Goal: Obtain resource: Download file/media

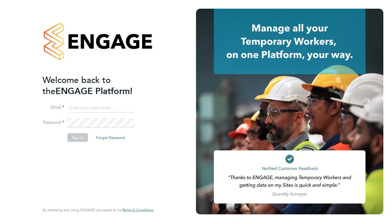
click at [80, 108] on input at bounding box center [100, 108] width 67 height 10
click at [80, 105] on input at bounding box center [100, 108] width 67 height 10
type input "c"
paste input "cdsitepu@gmail.com"
type input "[EMAIL_ADDRESS][DOMAIN_NAME]"
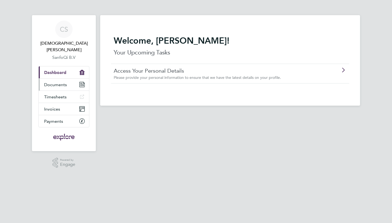
click at [70, 79] on link "Documents" at bounding box center [64, 85] width 50 height 12
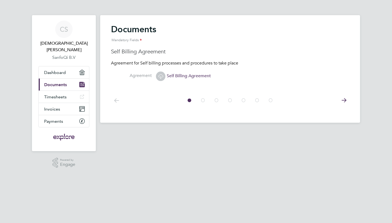
click at [344, 100] on icon at bounding box center [344, 100] width 11 height 12
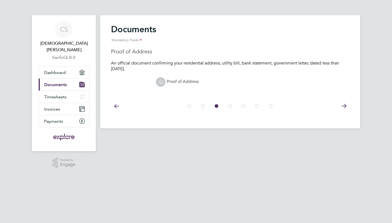
click at [344, 100] on icon at bounding box center [344, 106] width 11 height 12
click at [67, 103] on link "Invoices" at bounding box center [64, 109] width 50 height 12
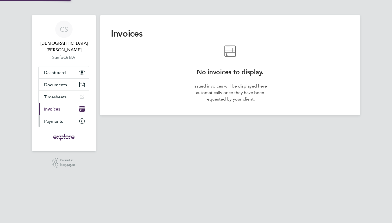
click at [70, 115] on link "Payments" at bounding box center [64, 121] width 50 height 12
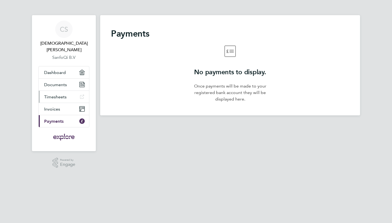
click at [74, 93] on link "Timesheets" at bounding box center [64, 97] width 50 height 12
click at [70, 80] on link "Documents" at bounding box center [64, 85] width 50 height 12
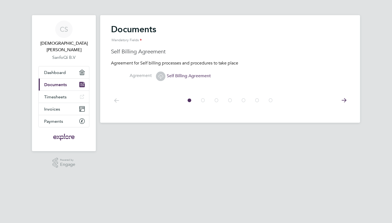
click at [343, 102] on icon at bounding box center [344, 100] width 11 height 12
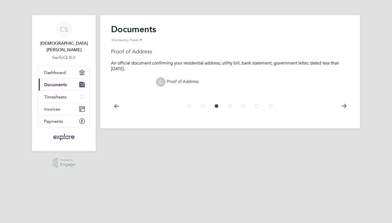
click at [343, 102] on icon at bounding box center [344, 106] width 11 height 12
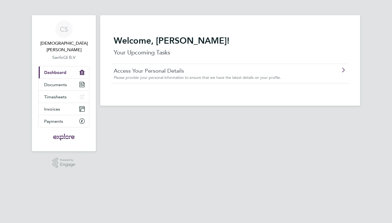
click at [76, 67] on link "Current page: Dashboard" at bounding box center [64, 72] width 50 height 12
click at [77, 79] on link "Documents" at bounding box center [64, 85] width 50 height 12
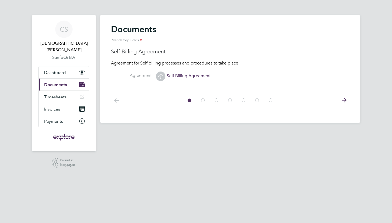
click at [347, 101] on icon at bounding box center [344, 100] width 11 height 12
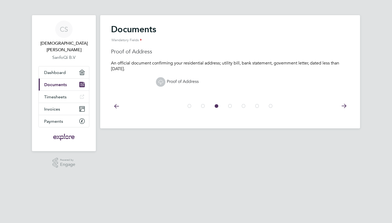
click at [347, 101] on icon at bounding box center [344, 106] width 11 height 12
click at [346, 104] on icon at bounding box center [344, 106] width 11 height 12
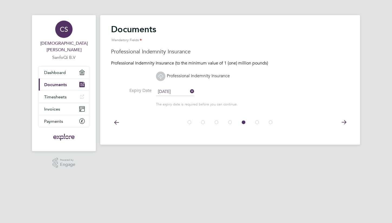
click at [65, 37] on div "CS" at bounding box center [63, 29] width 17 height 17
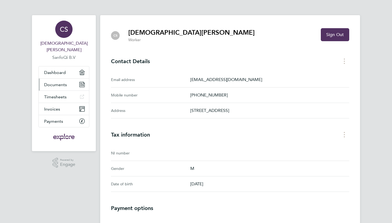
click at [61, 82] on span "Documents" at bounding box center [55, 84] width 23 height 5
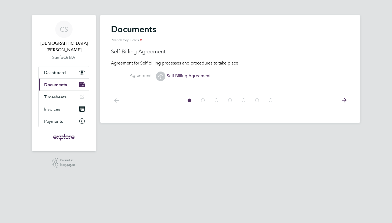
click at [181, 76] on span "Self Billing Agreement" at bounding box center [183, 75] width 55 height 5
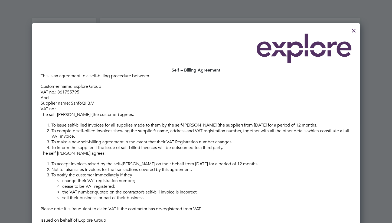
scroll to position [96, 0]
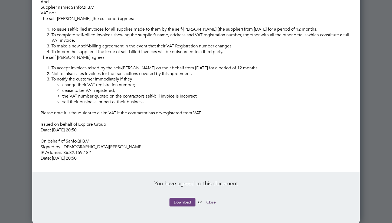
click at [180, 202] on link "Download" at bounding box center [183, 202] width 26 height 9
click at [212, 203] on button "Close" at bounding box center [211, 202] width 18 height 9
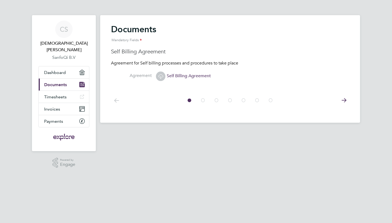
scroll to position [0, 0]
click at [70, 66] on link "Dashboard" at bounding box center [64, 72] width 50 height 12
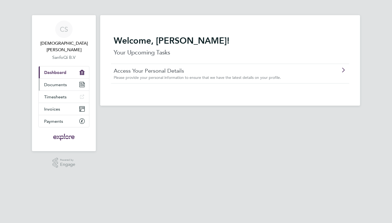
click at [70, 79] on link "Documents" at bounding box center [64, 85] width 50 height 12
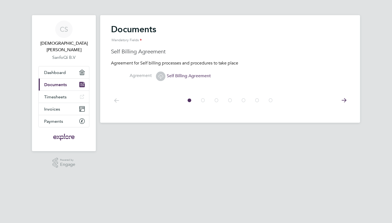
click at [344, 102] on icon at bounding box center [344, 100] width 11 height 12
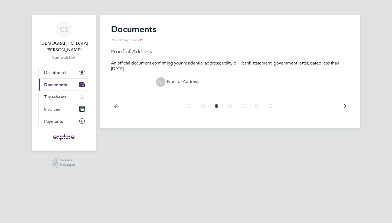
click at [344, 102] on icon at bounding box center [344, 106] width 11 height 12
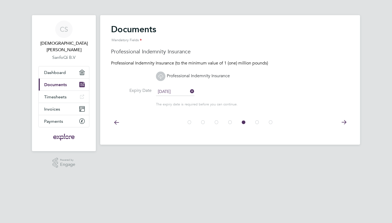
click at [345, 125] on icon at bounding box center [344, 122] width 11 height 12
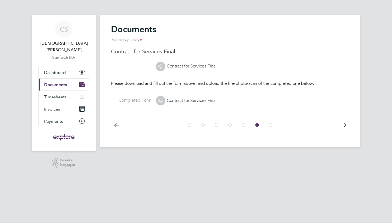
click at [195, 102] on link "Contract for Services Final" at bounding box center [186, 100] width 61 height 5
click at [185, 64] on link "Contract for Services Final" at bounding box center [186, 65] width 61 height 5
click at [73, 24] on link "[PERSON_NAME][DEMOGRAPHIC_DATA] Sitepu" at bounding box center [63, 37] width 51 height 33
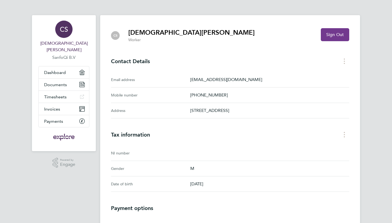
click at [343, 34] on span "Sign Out" at bounding box center [336, 34] width 18 height 5
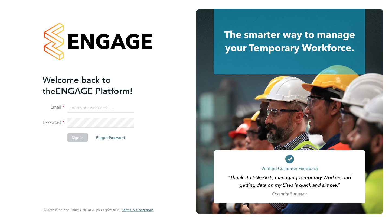
click at [82, 109] on input at bounding box center [100, 108] width 67 height 10
paste input "sitepu@gmail.com"
type input "[EMAIL_ADDRESS][DOMAIN_NAME]"
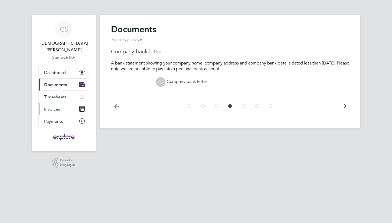
click at [67, 103] on link "Invoices" at bounding box center [64, 109] width 50 height 12
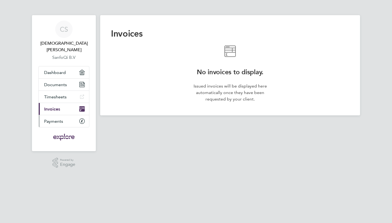
click at [61, 120] on link "Payments" at bounding box center [64, 121] width 50 height 12
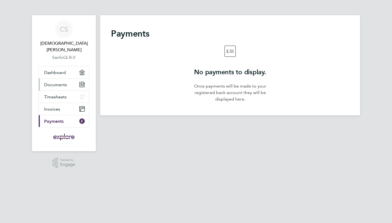
click at [64, 82] on span "Documents" at bounding box center [55, 84] width 23 height 5
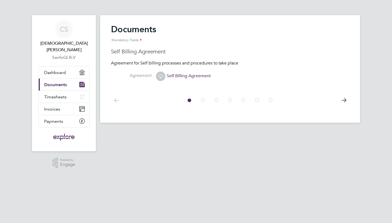
click at [342, 101] on icon at bounding box center [344, 100] width 11 height 12
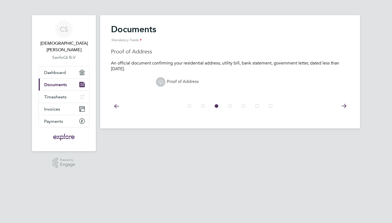
click at [342, 101] on icon at bounding box center [344, 106] width 11 height 12
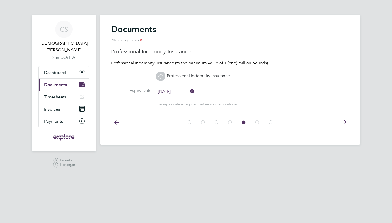
click at [342, 101] on li "Expiry Date [DATE]" at bounding box center [230, 95] width 238 height 14
click at [349, 122] on icon at bounding box center [344, 122] width 11 height 12
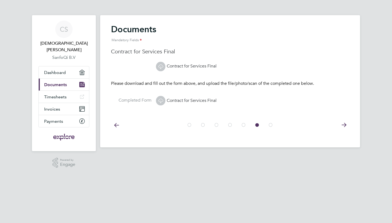
click at [348, 123] on icon at bounding box center [344, 125] width 11 height 12
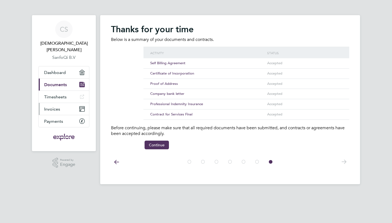
click at [67, 106] on link "Invoices" at bounding box center [64, 109] width 50 height 12
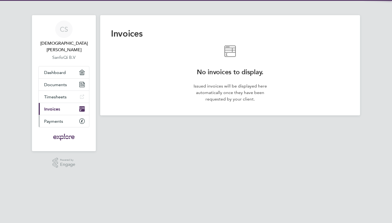
click at [67, 115] on link "Payments" at bounding box center [64, 121] width 50 height 12
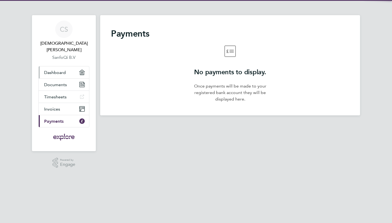
click at [67, 70] on link "Dashboard" at bounding box center [64, 72] width 50 height 12
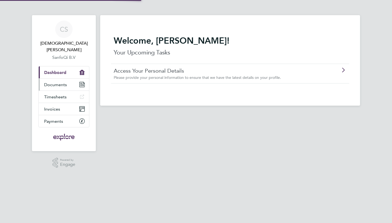
click at [64, 82] on span "Documents" at bounding box center [55, 84] width 23 height 5
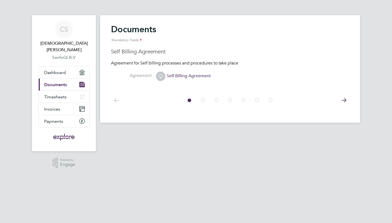
click at [61, 84] on link "Current page: Documents" at bounding box center [64, 85] width 50 height 12
click at [61, 94] on span "Timesheets" at bounding box center [55, 96] width 22 height 5
click at [65, 34] on div "CS" at bounding box center [63, 29] width 17 height 17
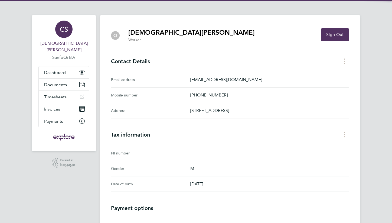
scroll to position [155, 0]
